Goal: Information Seeking & Learning: Learn about a topic

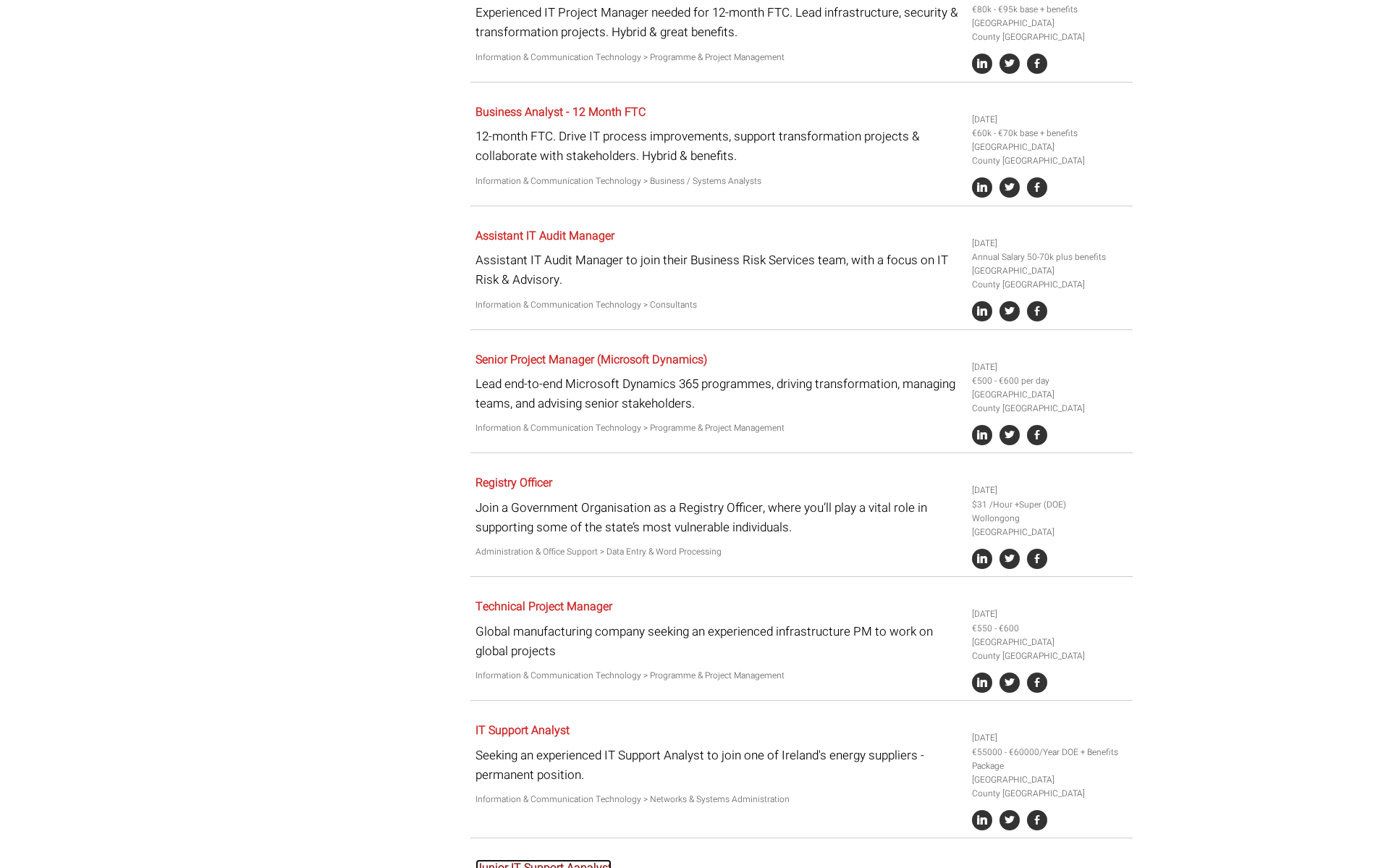
scroll to position [3059, 0]
